Goal: Obtain resource: Download file/media

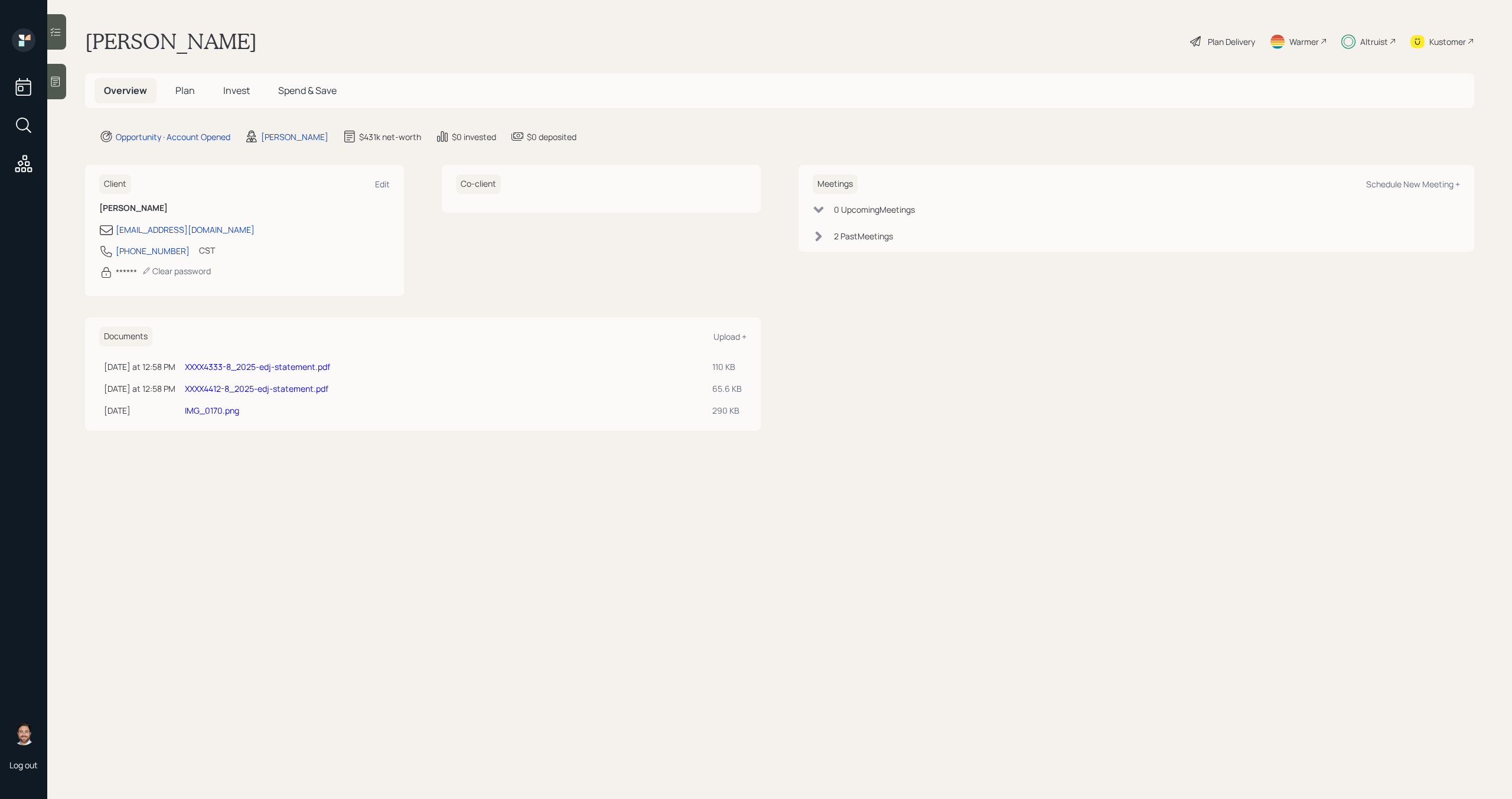
click at [274, 387] on link "XXXX4412-8_2025-edj-statement.pdf" at bounding box center [256, 389] width 143 height 12
